Goal: Transaction & Acquisition: Purchase product/service

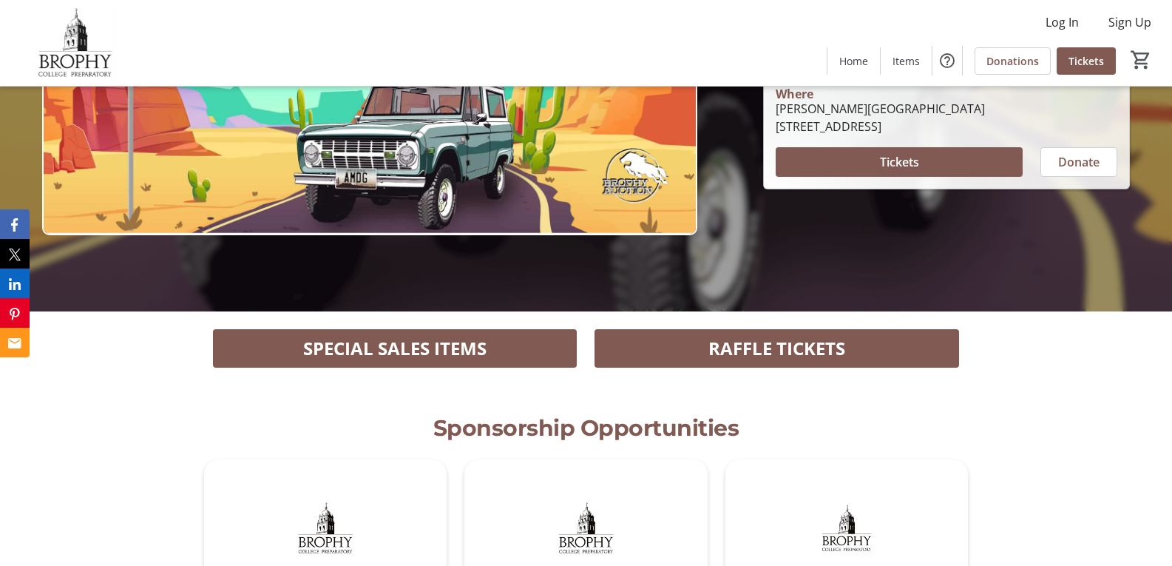
scroll to position [342, 0]
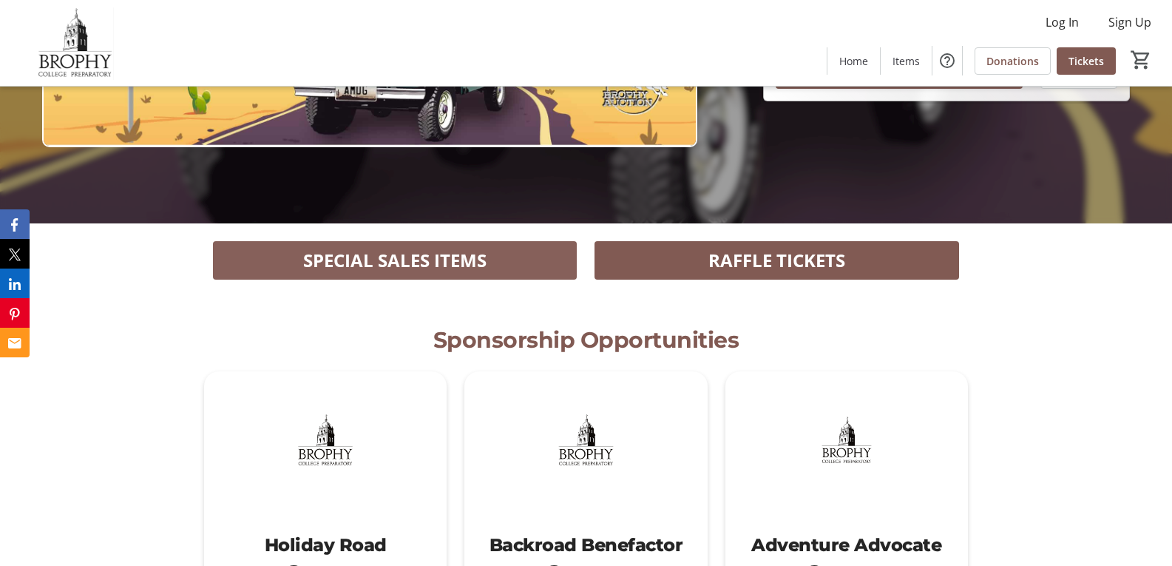
click at [318, 252] on span "SPECIAL SALES ITEMS" at bounding box center [394, 260] width 183 height 27
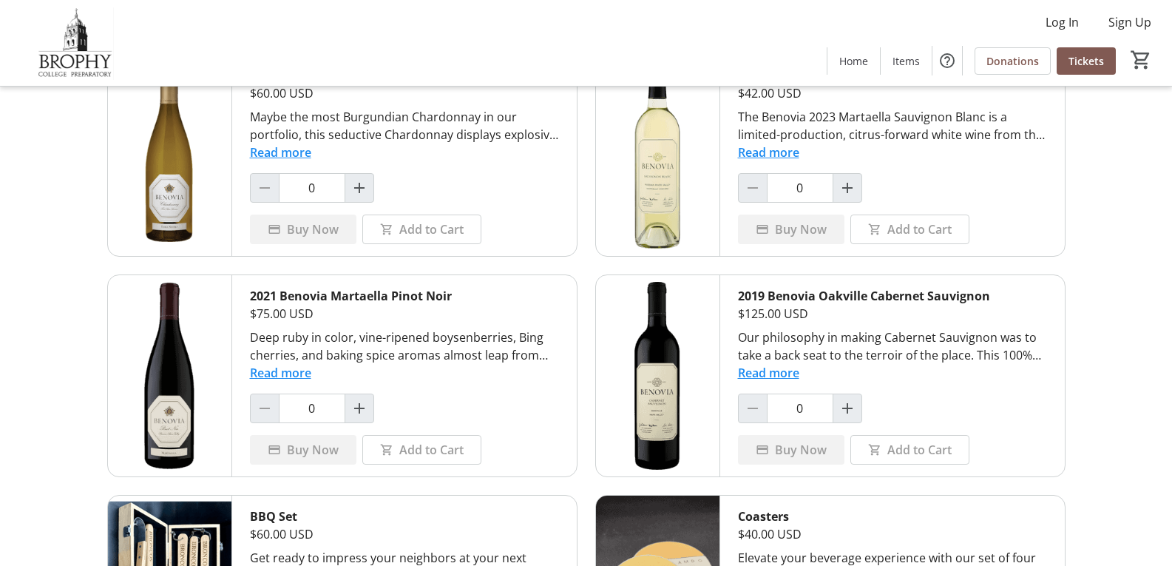
scroll to position [446, 0]
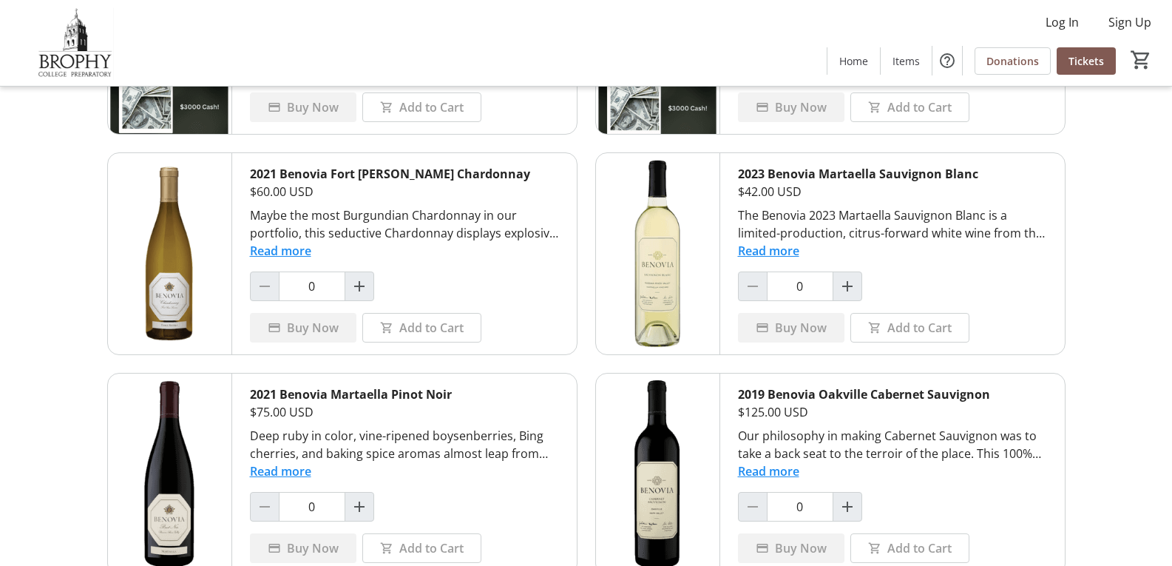
click at [776, 248] on button "Read more" at bounding box center [768, 251] width 61 height 18
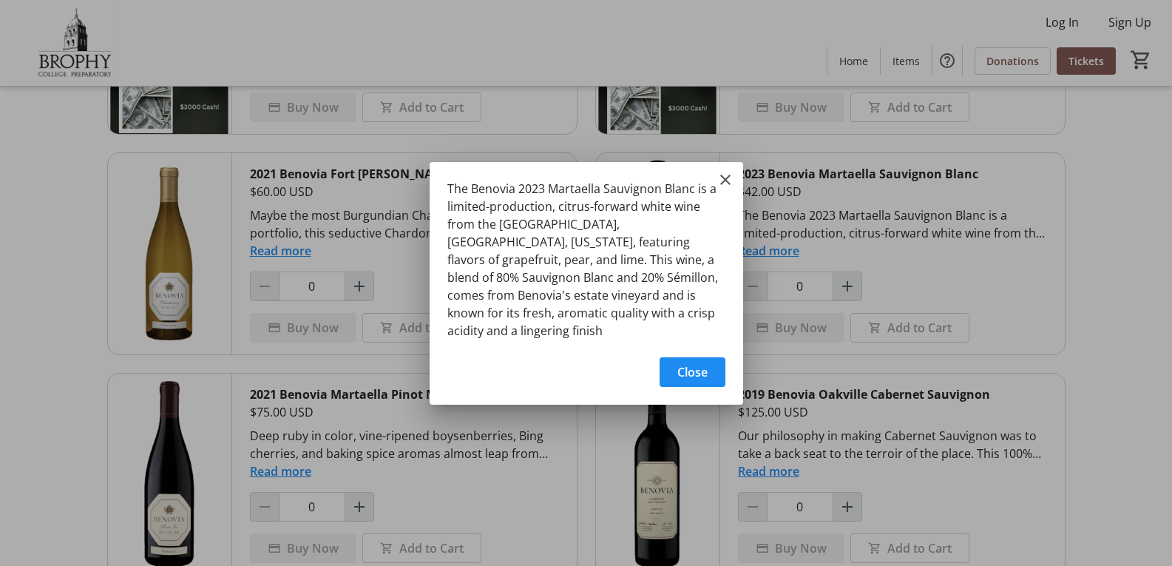
scroll to position [0, 0]
click at [730, 175] on mat-icon "Close" at bounding box center [725, 180] width 18 height 18
